Goal: Check status: Check status

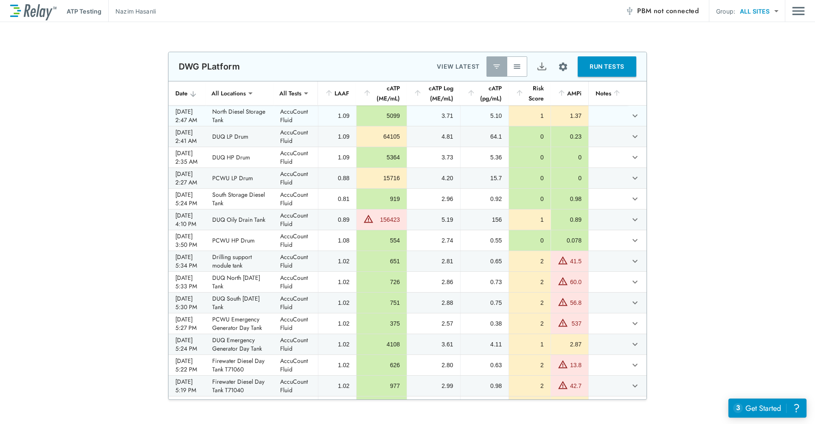
click at [237, 117] on td "North Diesel Storage Tank" at bounding box center [239, 116] width 68 height 20
click at [630, 115] on icon "expand row" at bounding box center [635, 116] width 10 height 10
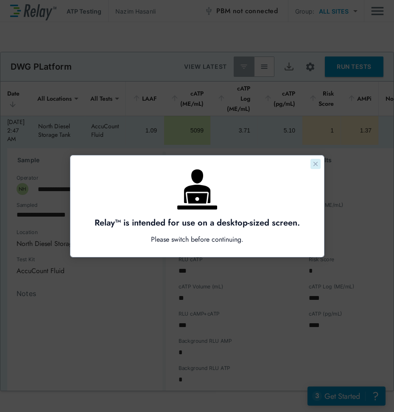
click at [317, 163] on icon "Close guide" at bounding box center [315, 163] width 7 height 7
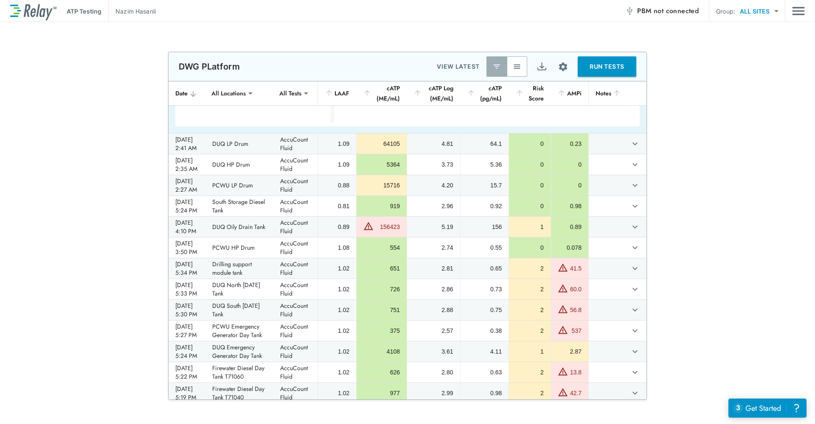
scroll to position [262, 0]
click at [188, 201] on div "[DATE] 5:24 PM" at bounding box center [186, 205] width 23 height 17
click at [242, 199] on td "South Storage Diesel Tank" at bounding box center [239, 205] width 68 height 20
drag, startPoint x: 242, startPoint y: 199, endPoint x: 230, endPoint y: 205, distance: 13.3
click at [230, 205] on td "South Storage Diesel Tank" at bounding box center [239, 205] width 68 height 20
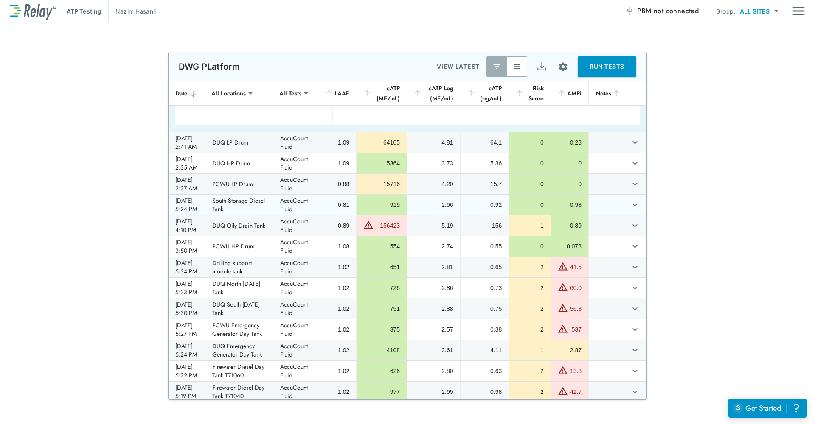
click at [236, 201] on td "South Storage Diesel Tank" at bounding box center [239, 205] width 68 height 20
click at [630, 203] on icon "expand row" at bounding box center [635, 205] width 10 height 10
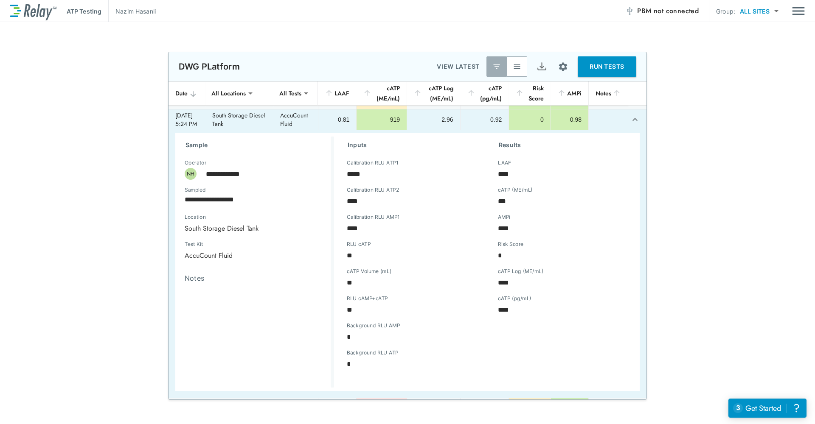
scroll to position [93, 0]
